Goal: Task Accomplishment & Management: Complete application form

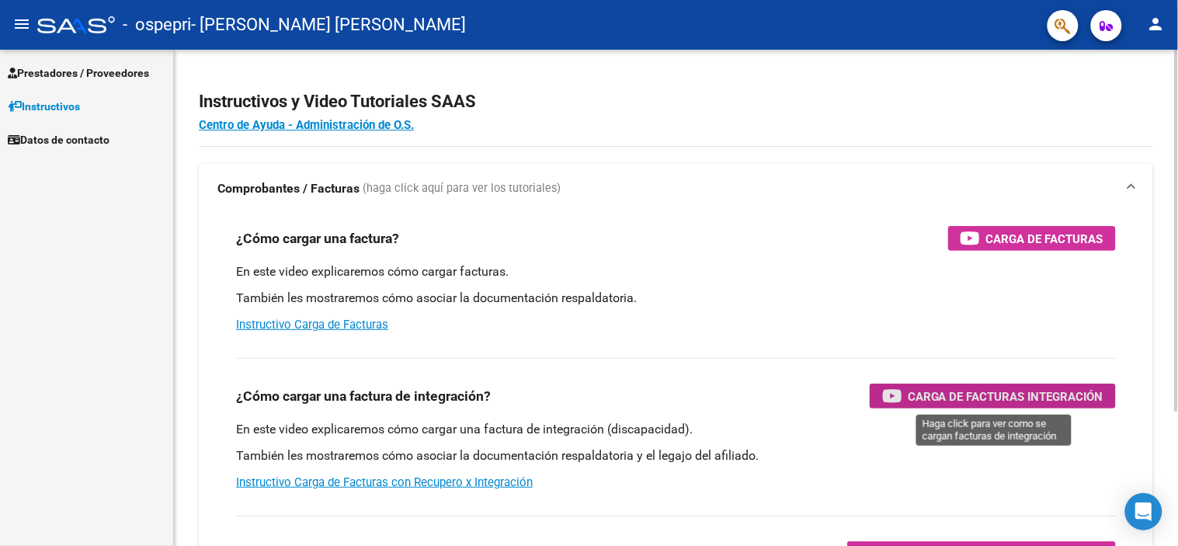
click at [956, 394] on span "Carga de Facturas Integración" at bounding box center [1006, 396] width 196 height 19
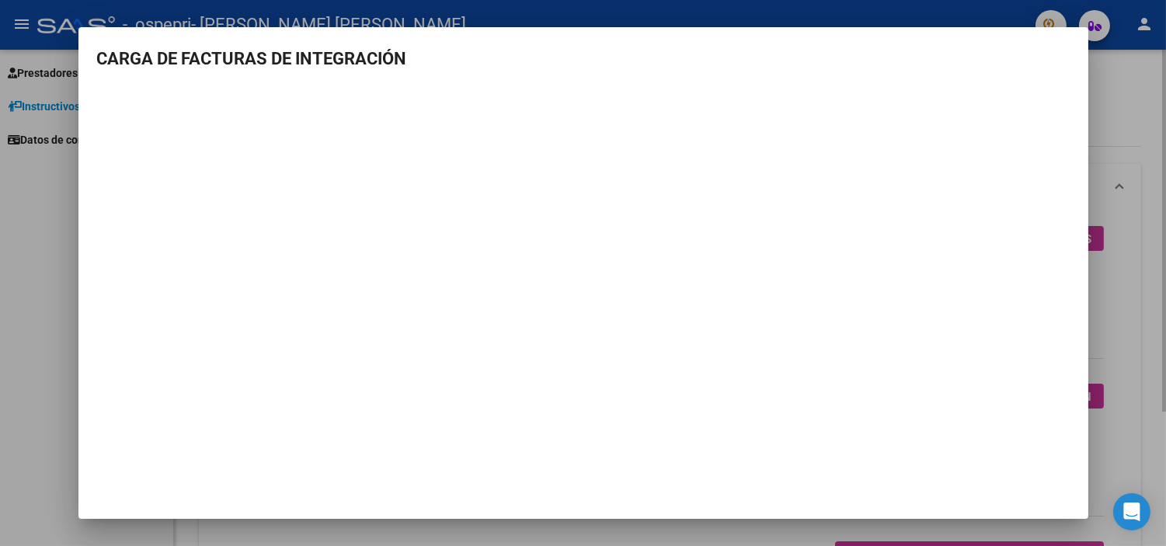
click at [1136, 104] on div at bounding box center [583, 273] width 1166 height 546
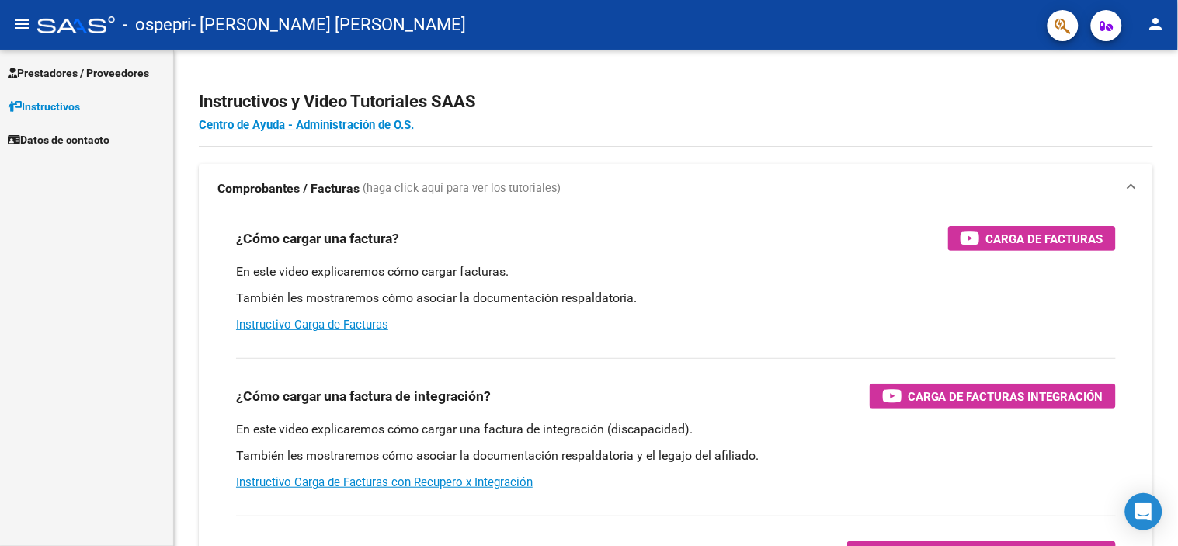
click at [128, 67] on span "Prestadores / Proveedores" at bounding box center [78, 72] width 141 height 17
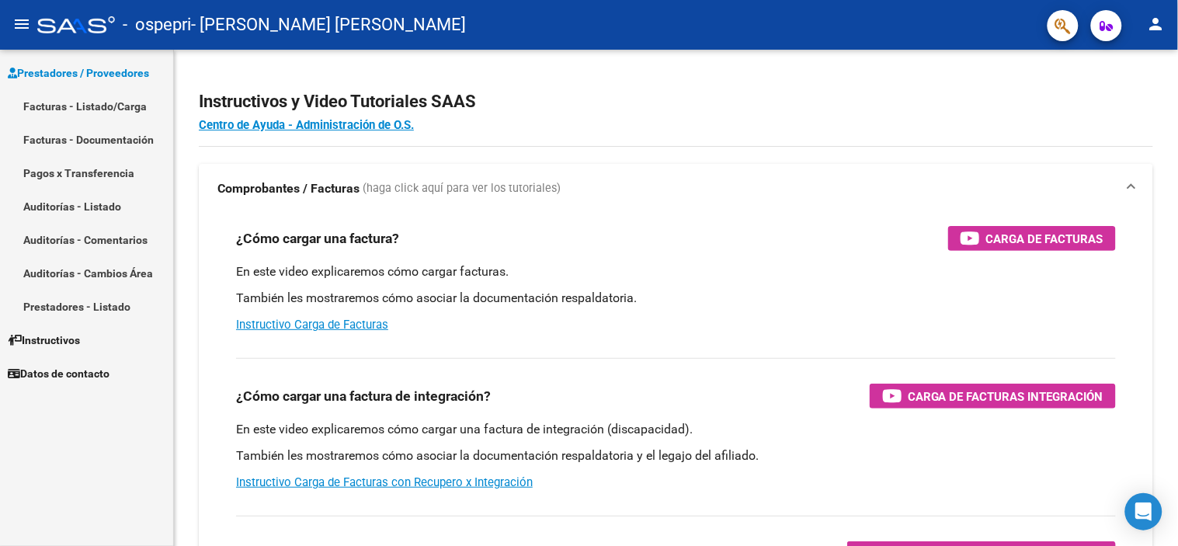
click at [125, 101] on link "Facturas - Listado/Carga" at bounding box center [86, 105] width 173 height 33
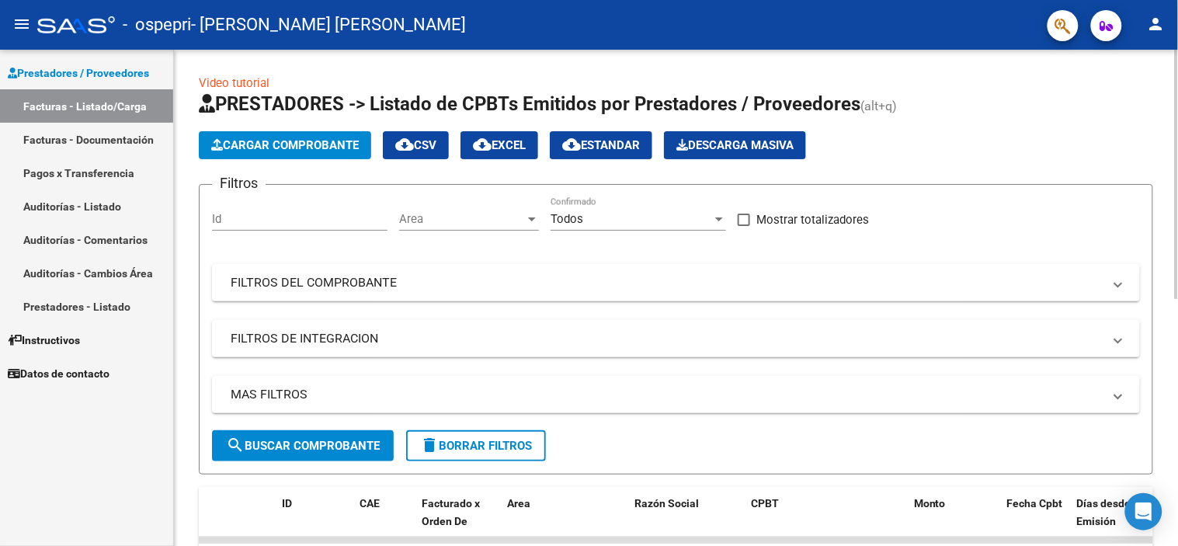
click at [329, 146] on span "Cargar Comprobante" at bounding box center [285, 145] width 148 height 14
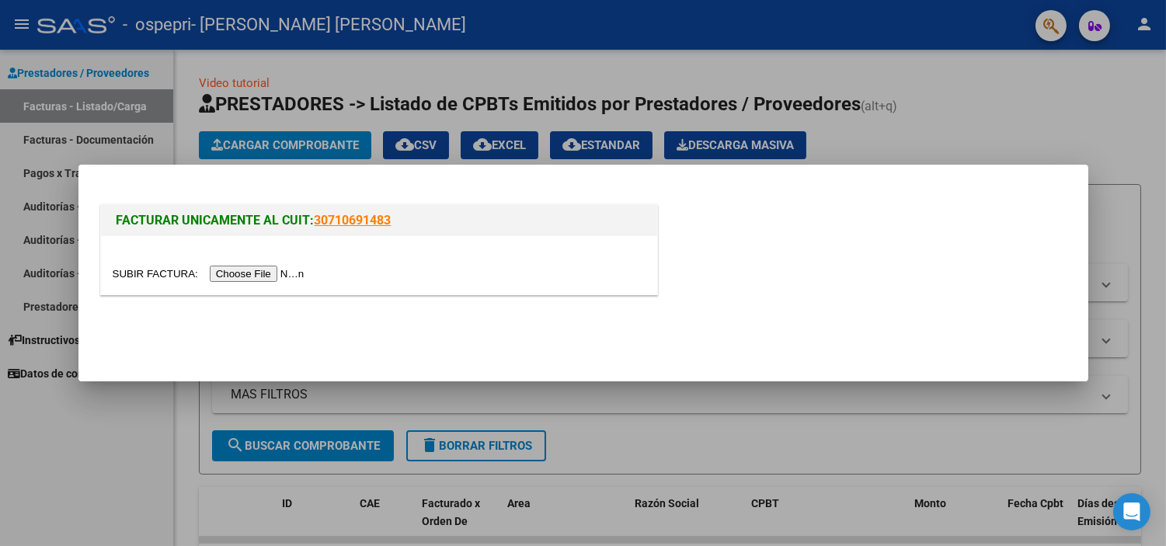
click at [306, 274] on input "file" at bounding box center [211, 274] width 197 height 16
click at [969, 103] on div at bounding box center [583, 273] width 1166 height 546
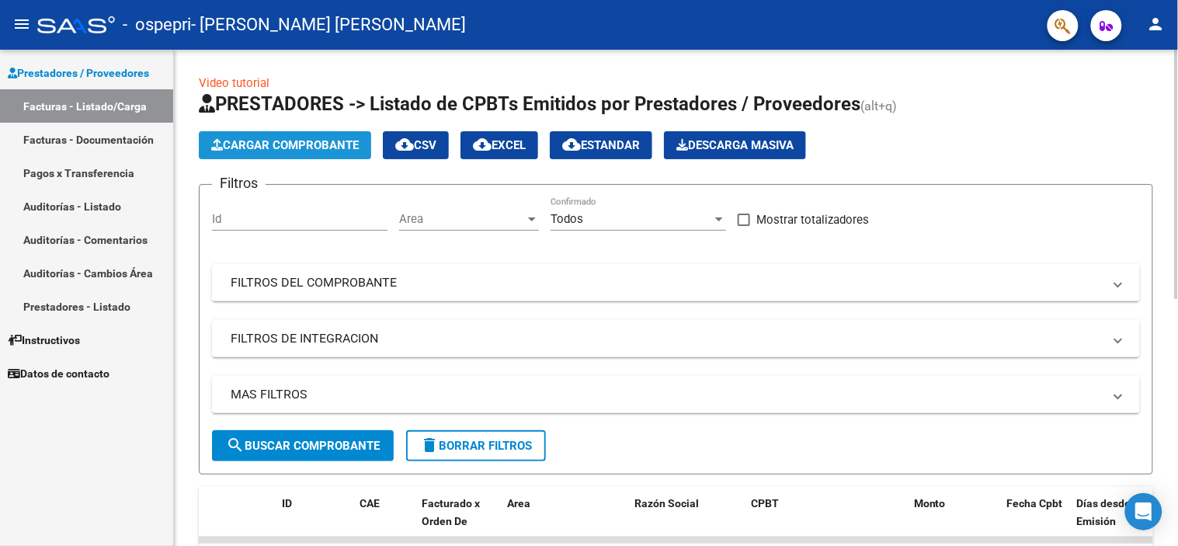
click at [284, 152] on button "Cargar Comprobante" at bounding box center [285, 145] width 172 height 28
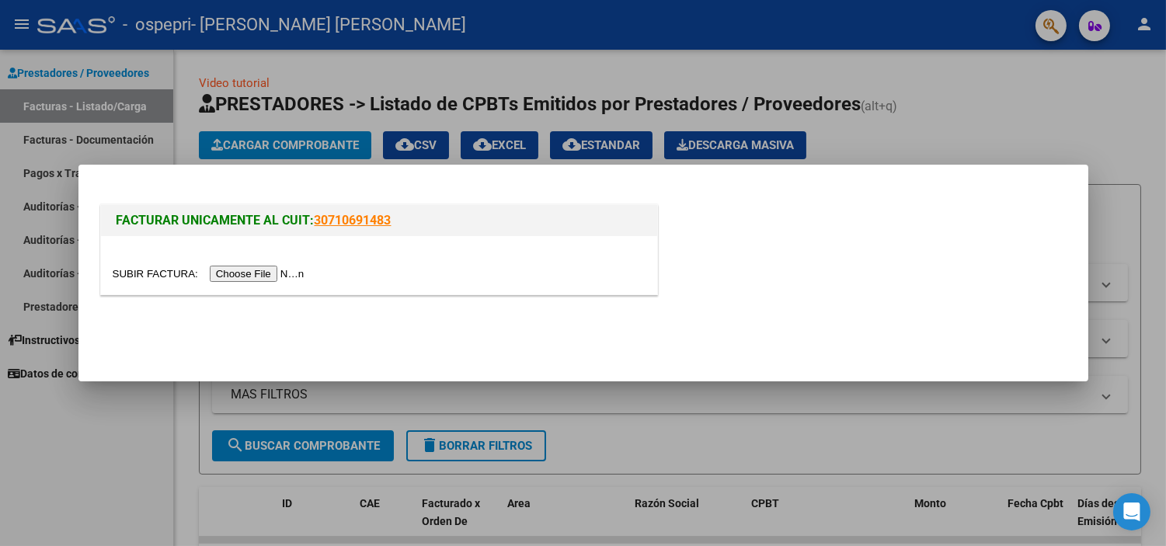
click at [297, 273] on input "file" at bounding box center [211, 274] width 197 height 16
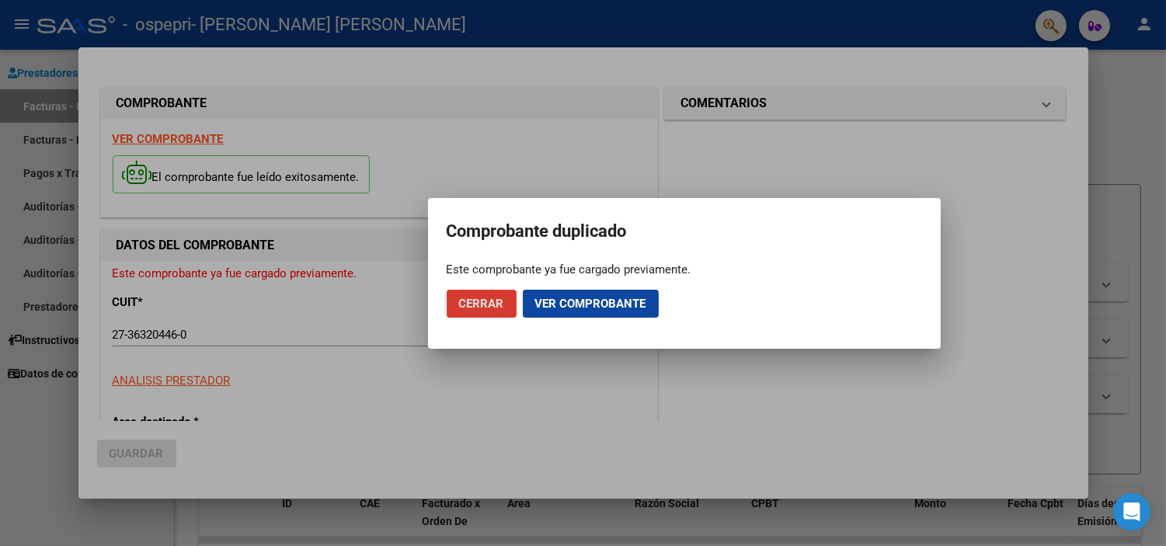
click at [493, 300] on span "Cerrar" at bounding box center [481, 304] width 45 height 14
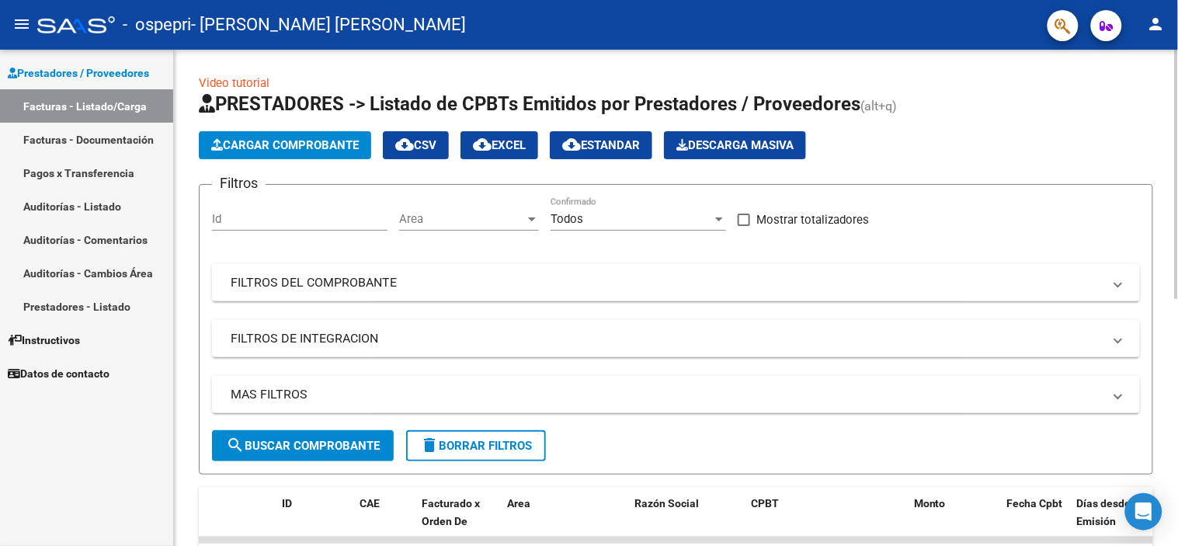
click at [345, 448] on span "search Buscar Comprobante" at bounding box center [303, 446] width 154 height 14
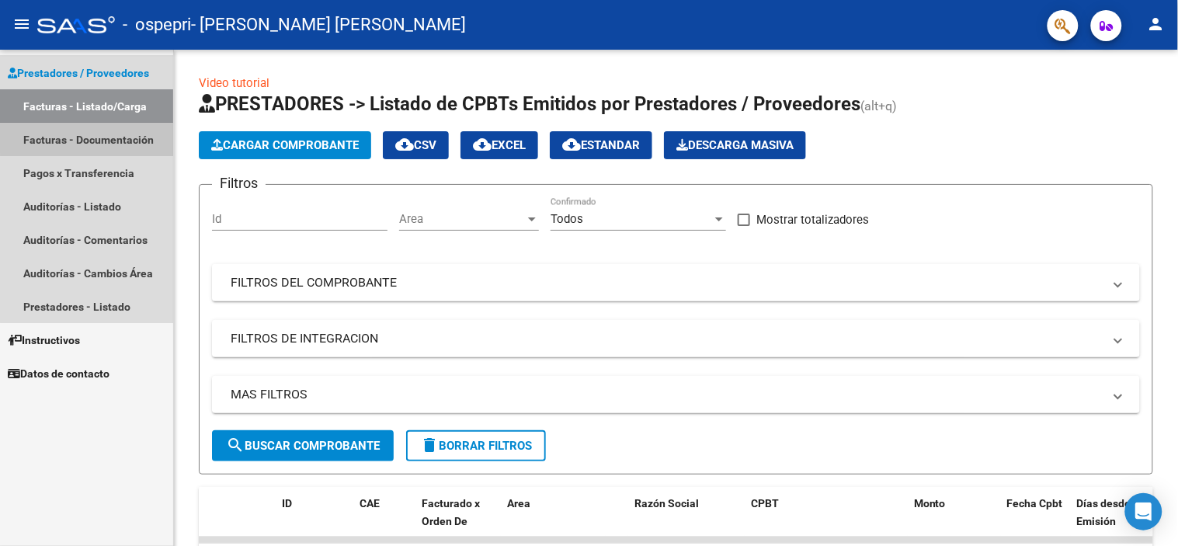
click at [106, 135] on link "Facturas - Documentación" at bounding box center [86, 139] width 173 height 33
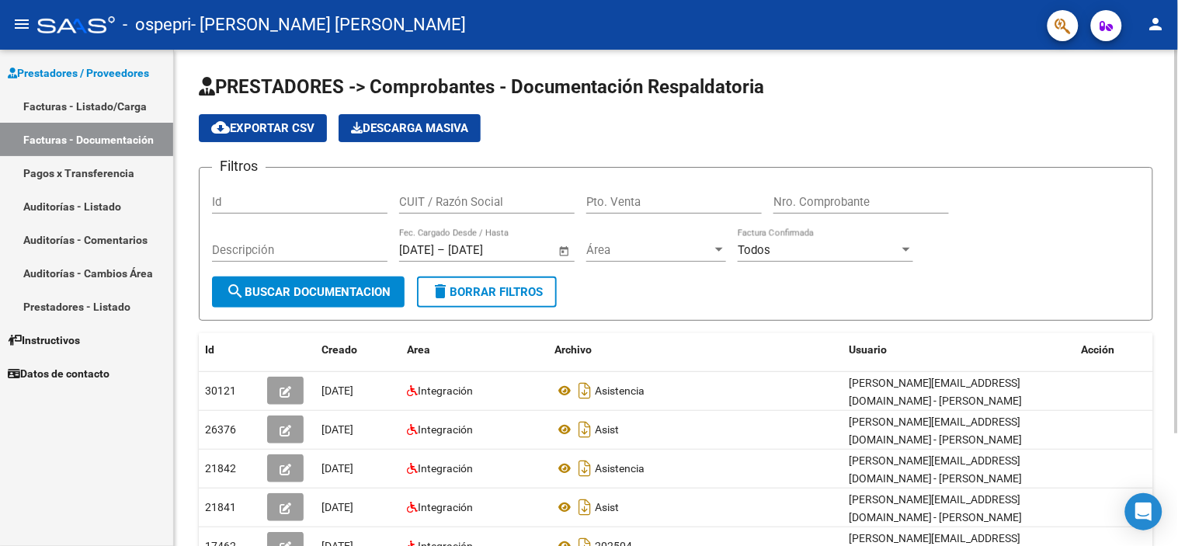
click at [367, 291] on span "search Buscar Documentacion" at bounding box center [308, 292] width 165 height 14
click at [360, 294] on span "search Buscar Documentacion" at bounding box center [308, 292] width 165 height 14
click at [437, 196] on input "CUIT / Razón Social" at bounding box center [487, 202] width 176 height 14
click at [76, 334] on span "Instructivos" at bounding box center [44, 340] width 72 height 17
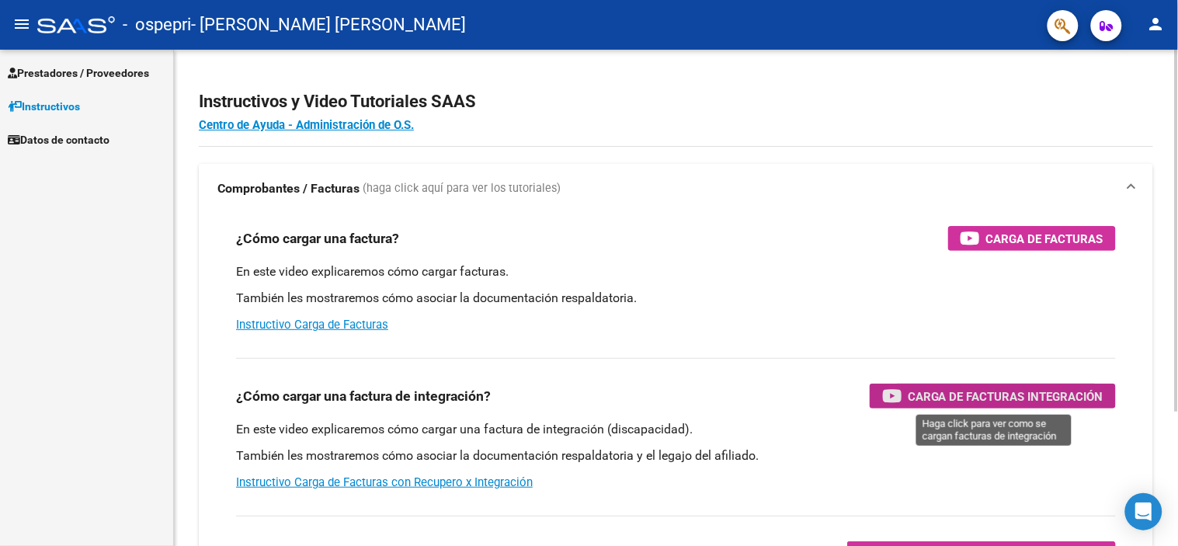
click at [909, 399] on div "Carga de Facturas Integración" at bounding box center [992, 396] width 221 height 25
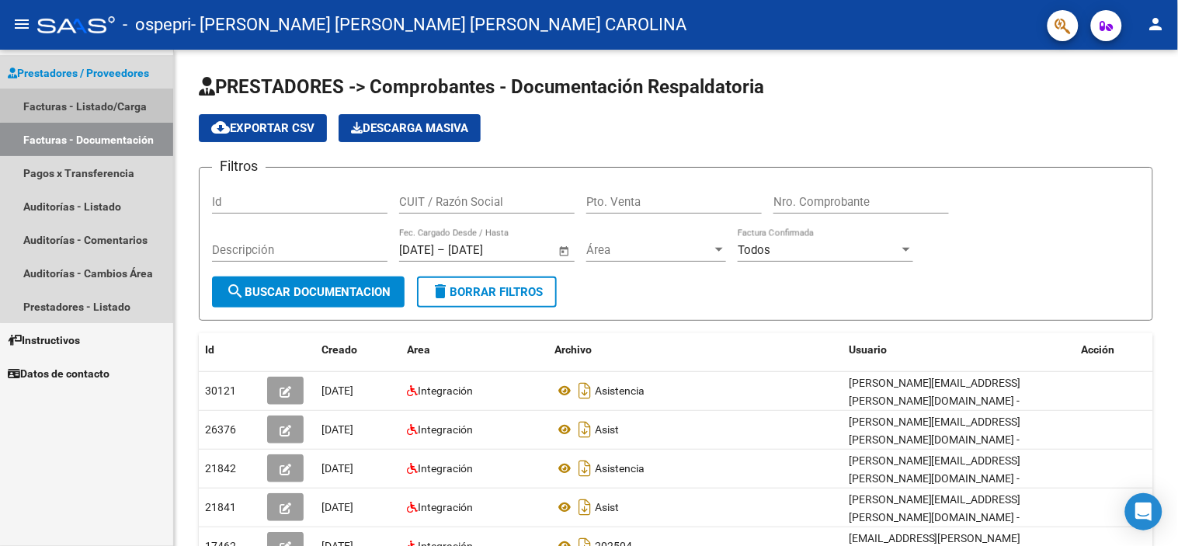
click at [107, 95] on link "Facturas - Listado/Carga" at bounding box center [86, 105] width 173 height 33
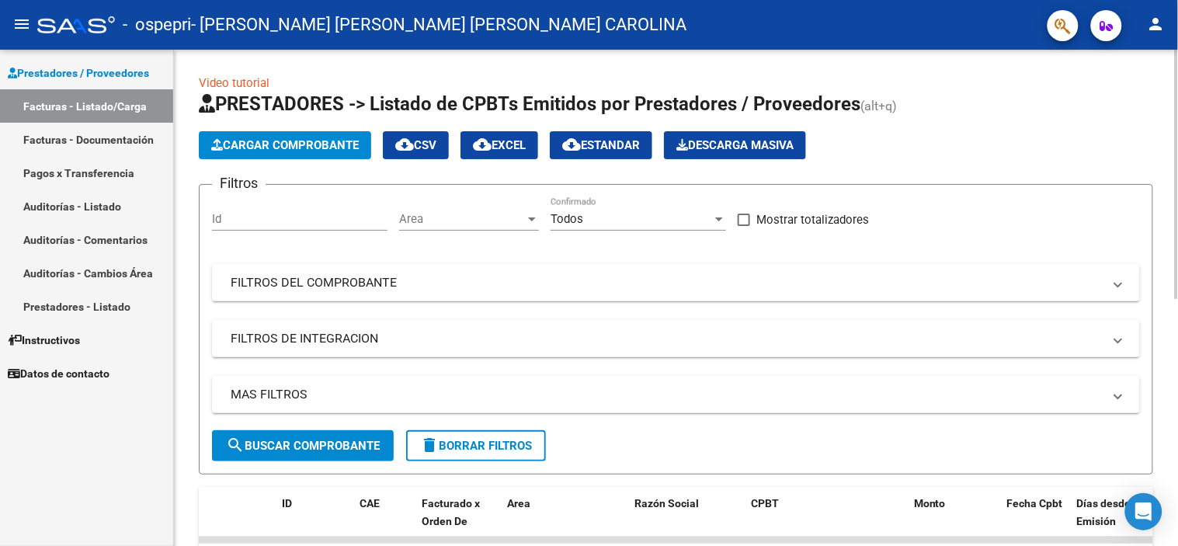
click at [329, 445] on span "search Buscar Comprobante" at bounding box center [303, 446] width 154 height 14
click at [331, 432] on button "search Buscar Comprobante" at bounding box center [303, 445] width 182 height 31
click at [278, 148] on span "Cargar Comprobante" at bounding box center [285, 145] width 148 height 14
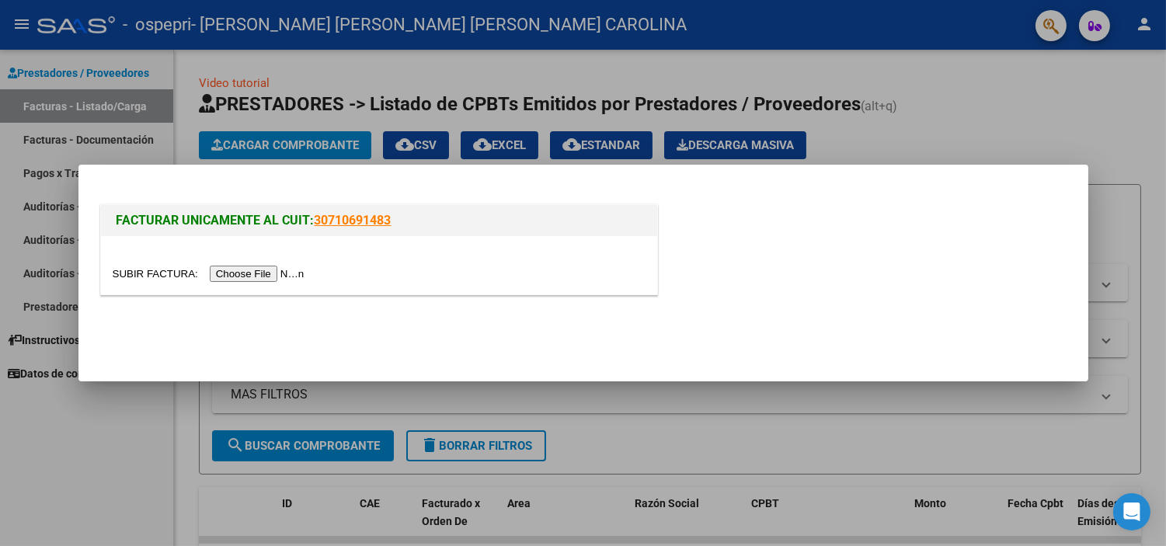
click at [296, 270] on input "file" at bounding box center [211, 274] width 197 height 16
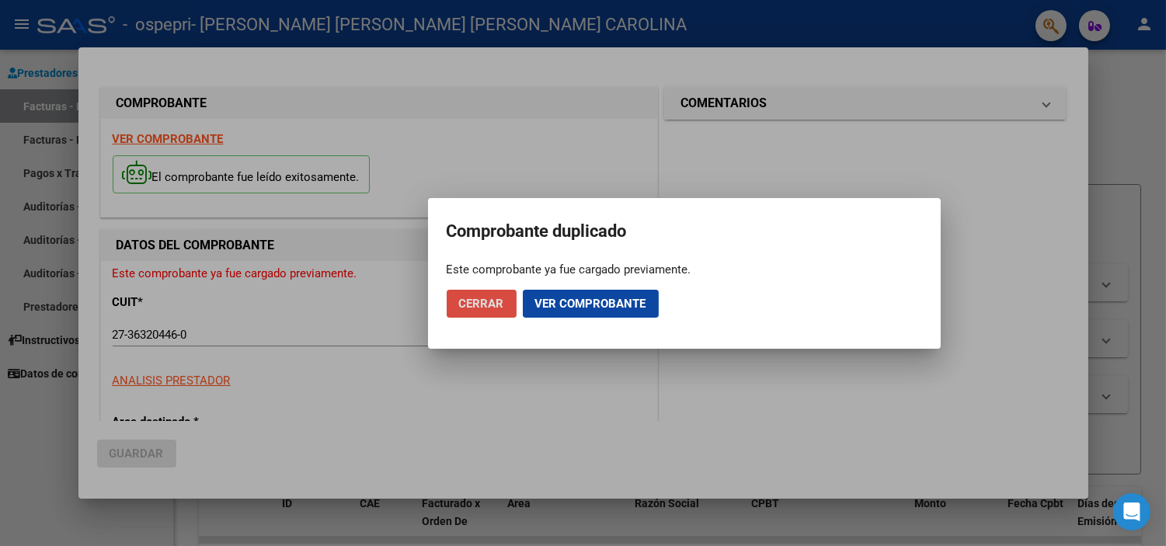
click at [471, 305] on span "Cerrar" at bounding box center [481, 304] width 45 height 14
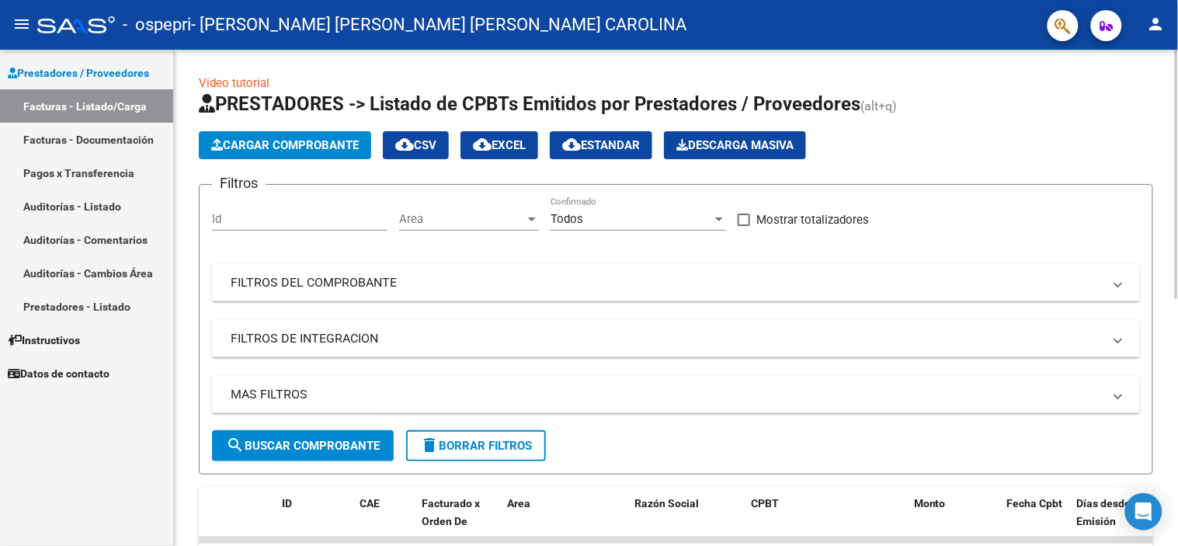
click at [1153, 238] on div "Video tutorial PRESTADORES -> Listado de CPBTs Emitidos por Prestadores / Prove…" at bounding box center [678, 538] width 1008 height 976
click at [463, 224] on span "Area" at bounding box center [462, 219] width 126 height 14
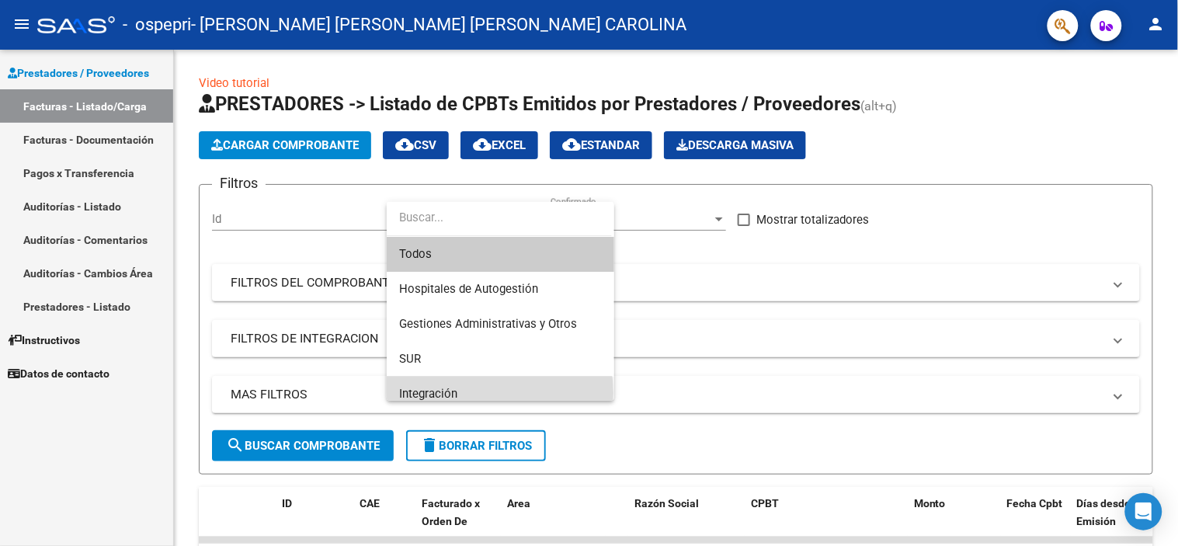
click at [479, 393] on span "Integración" at bounding box center [500, 394] width 203 height 35
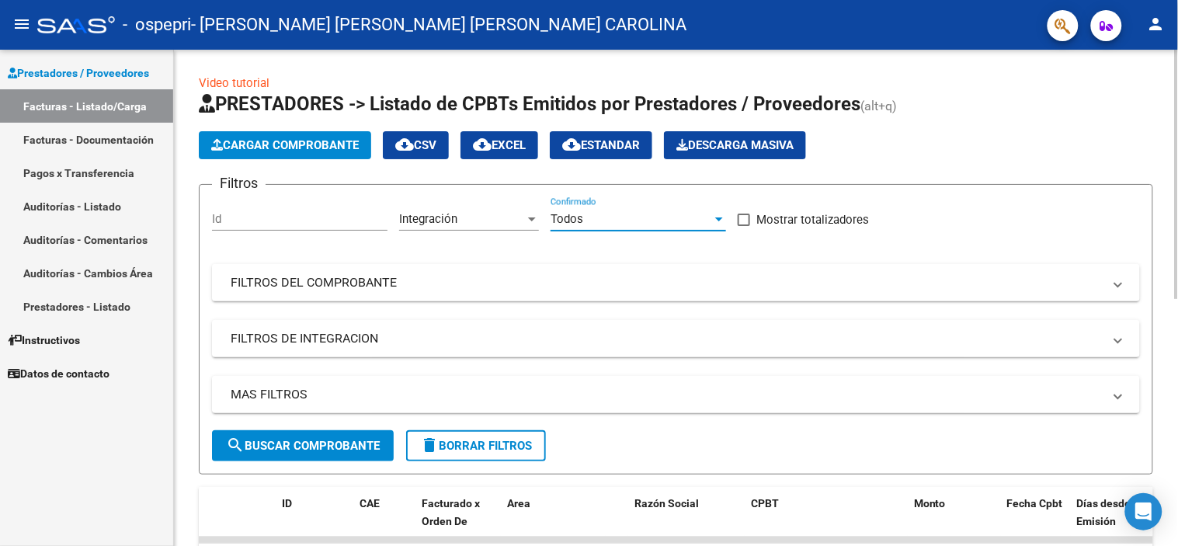
click at [709, 218] on div "Todos" at bounding box center [632, 219] width 162 height 14
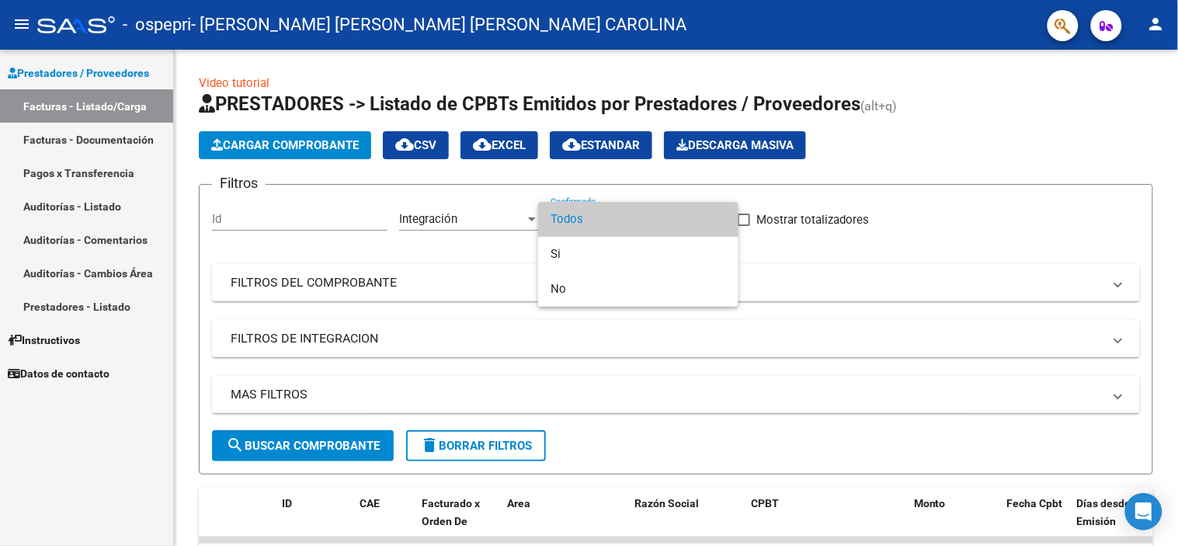
click at [785, 273] on div at bounding box center [589, 273] width 1178 height 546
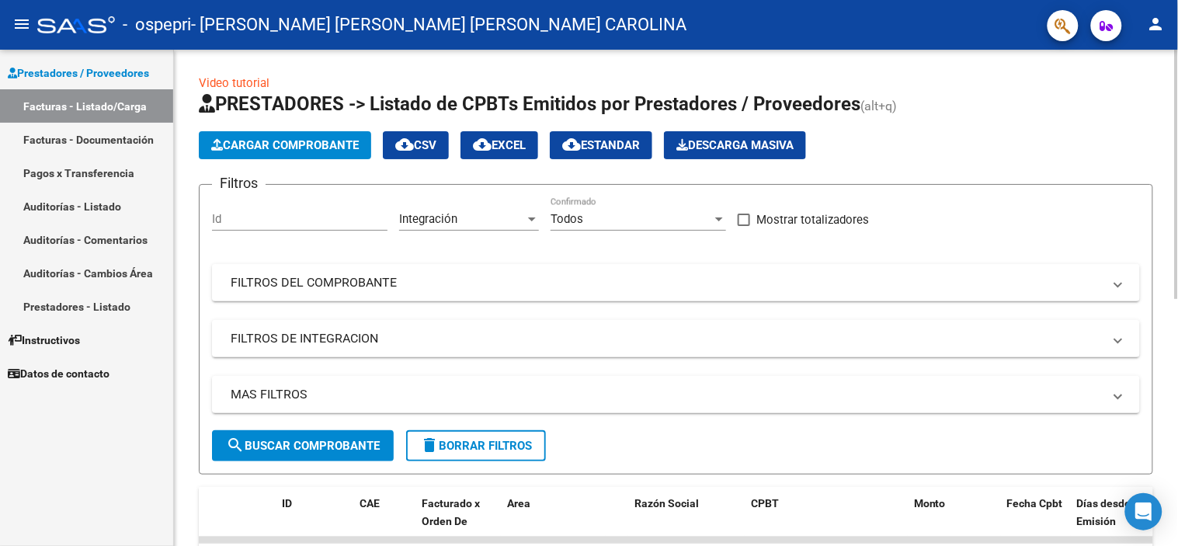
click at [344, 447] on span "search Buscar Comprobante" at bounding box center [303, 446] width 154 height 14
click at [726, 285] on mat-panel-title "FILTROS DEL COMPROBANTE" at bounding box center [667, 282] width 872 height 17
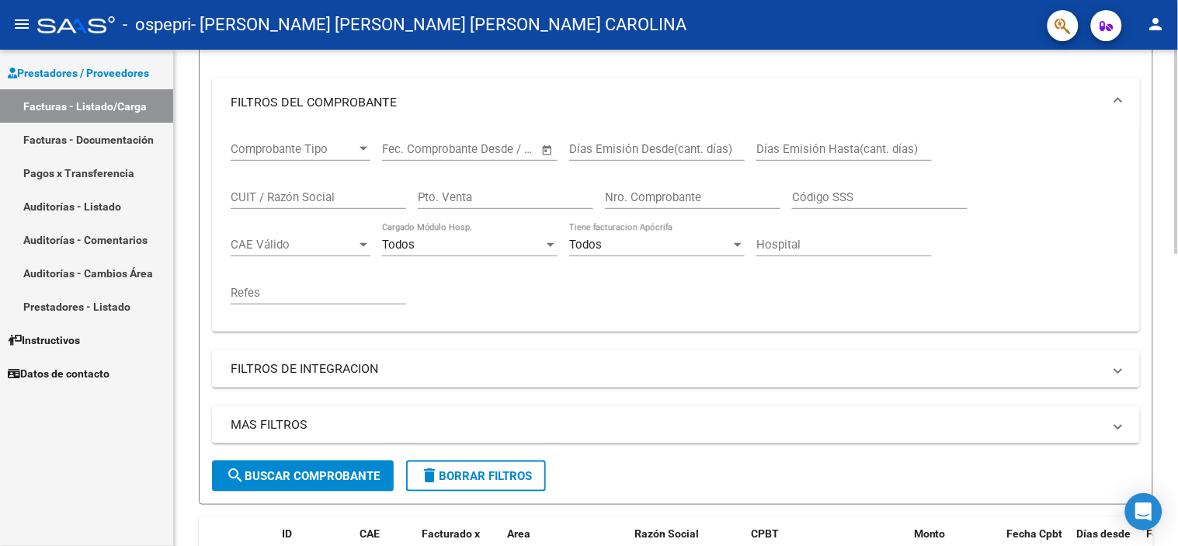
scroll to position [189, 0]
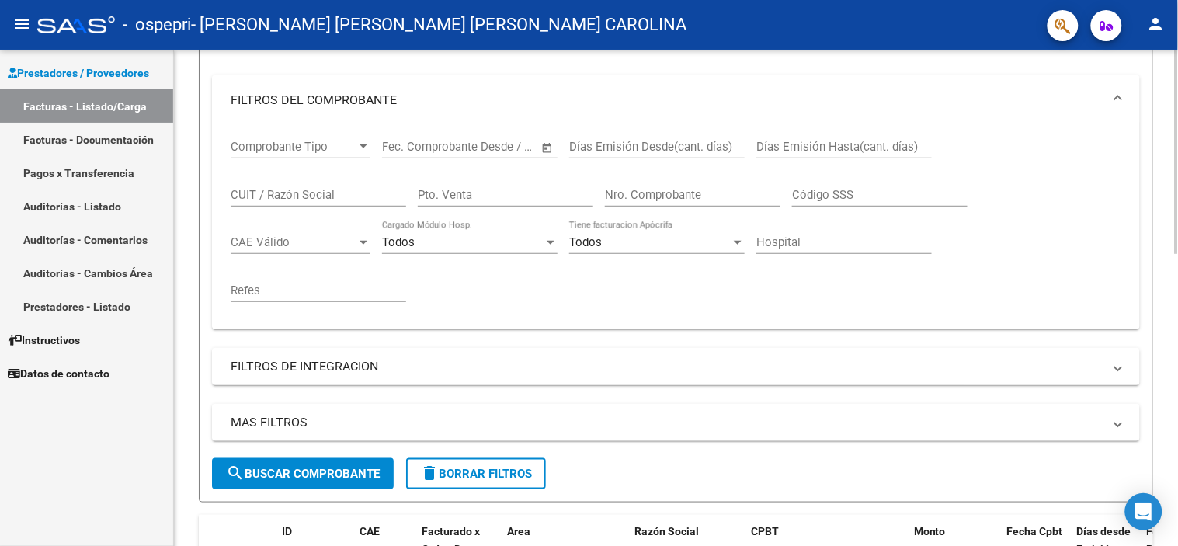
click at [1171, 259] on div "Video tutorial PRESTADORES -> Listado de CPBTs Emitidos por Prestadores / Prove…" at bounding box center [678, 457] width 1008 height 1193
click at [344, 367] on mat-panel-title "FILTROS DE INTEGRACION" at bounding box center [667, 366] width 872 height 17
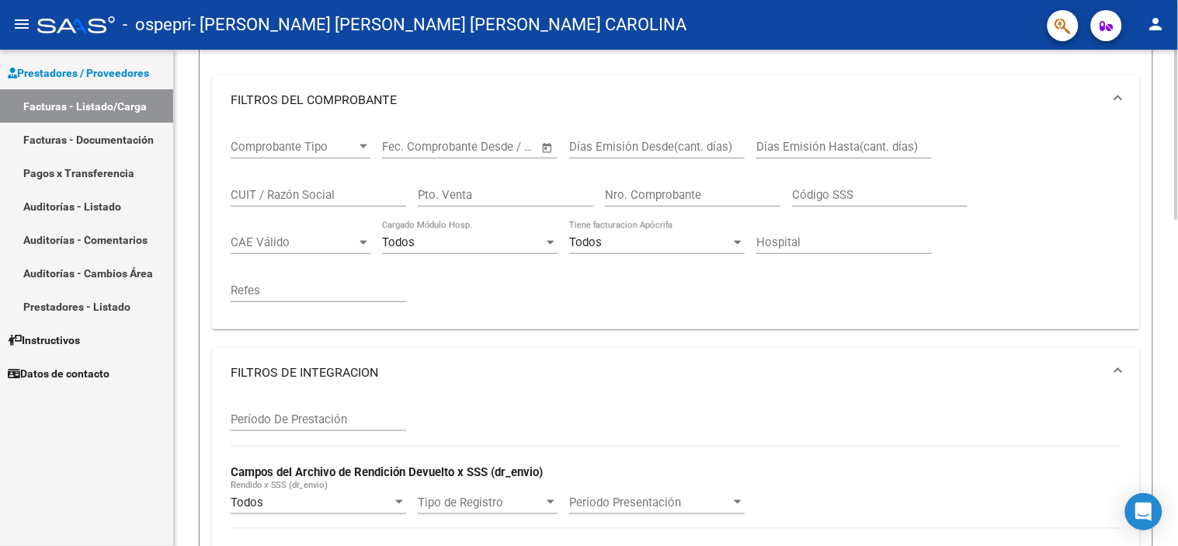
click at [347, 433] on div "Período De Prestación" at bounding box center [319, 422] width 176 height 48
click at [317, 418] on input "Período De Prestación" at bounding box center [319, 419] width 176 height 14
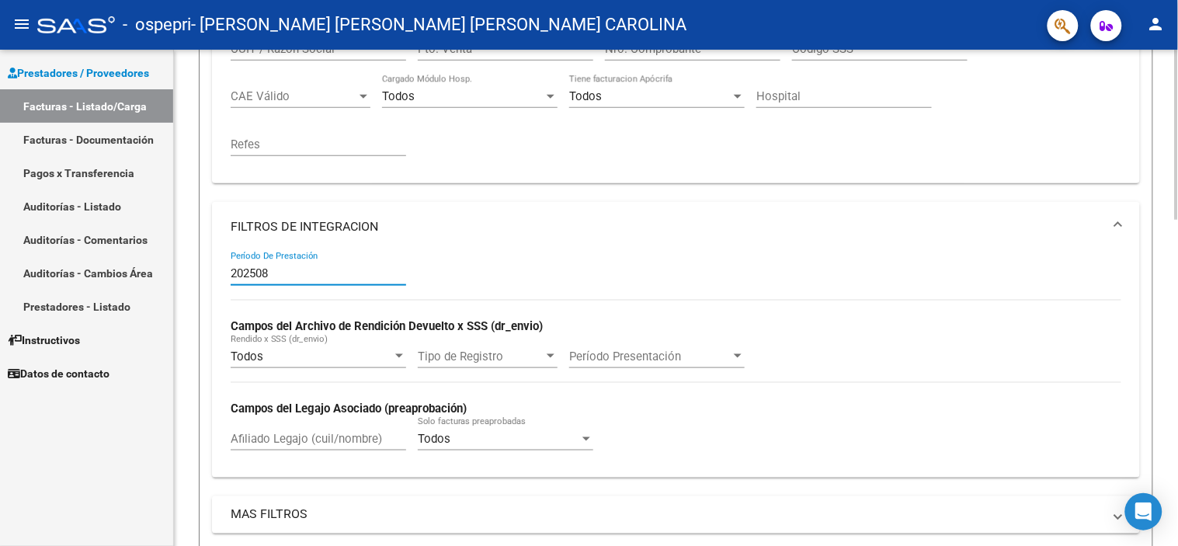
scroll to position [412, 0]
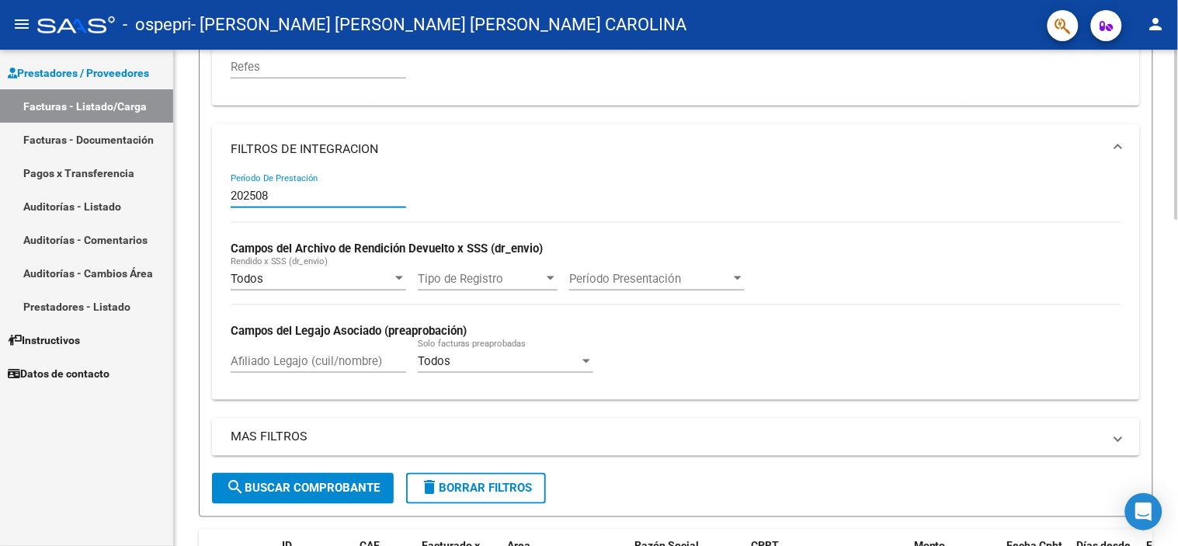
click at [1177, 303] on div at bounding box center [1177, 278] width 4 height 170
type input "202508"
click at [602, 288] on div "Período Presentación Período Presentación" at bounding box center [657, 273] width 176 height 33
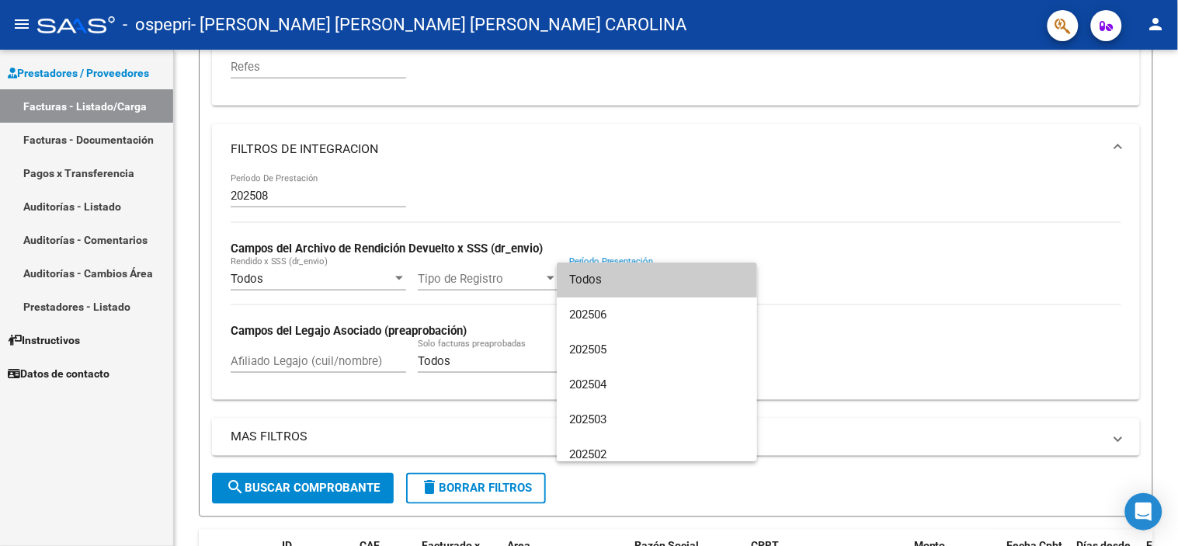
click at [651, 257] on div at bounding box center [589, 273] width 1178 height 546
